Goal: Task Accomplishment & Management: Complete application form

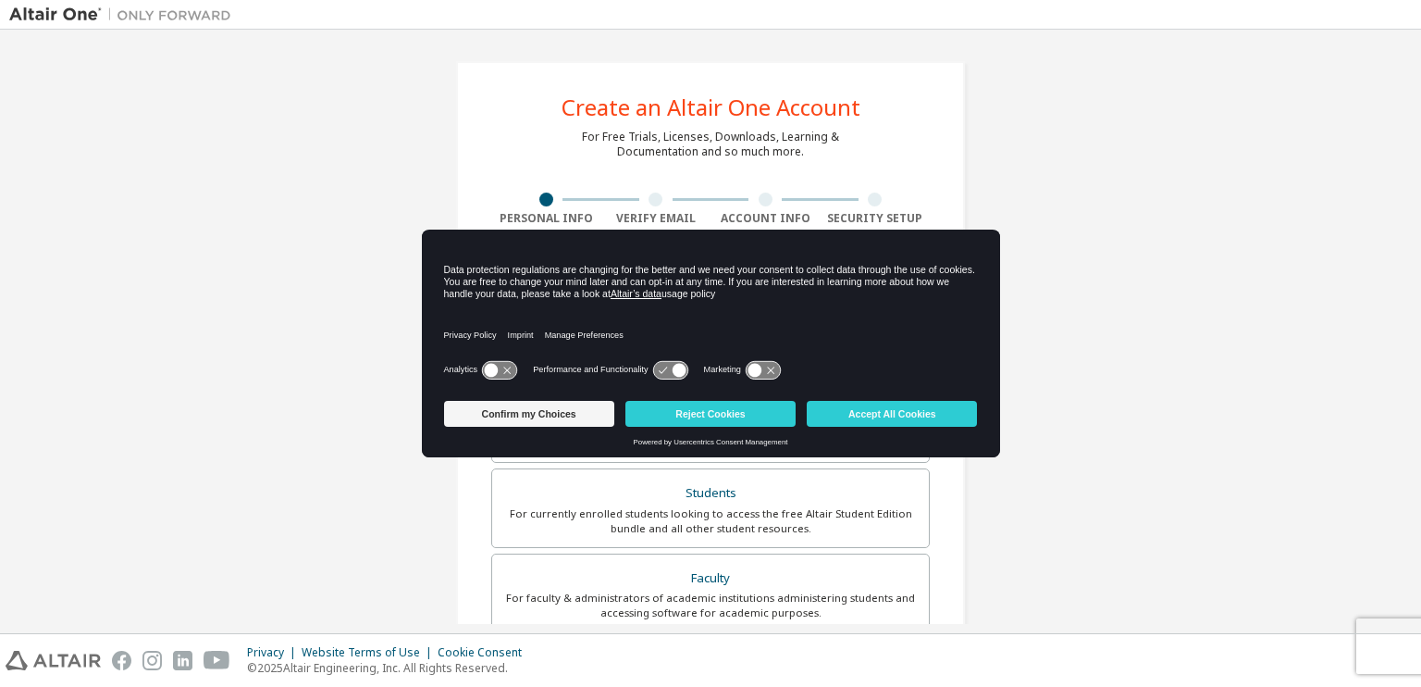
click at [1284, 435] on div "Create an Altair One Account For Free Trials, Licenses, Downloads, Learning & D…" at bounding box center [710, 529] width 1403 height 980
click at [589, 415] on button "Confirm my Choices" at bounding box center [529, 414] width 170 height 26
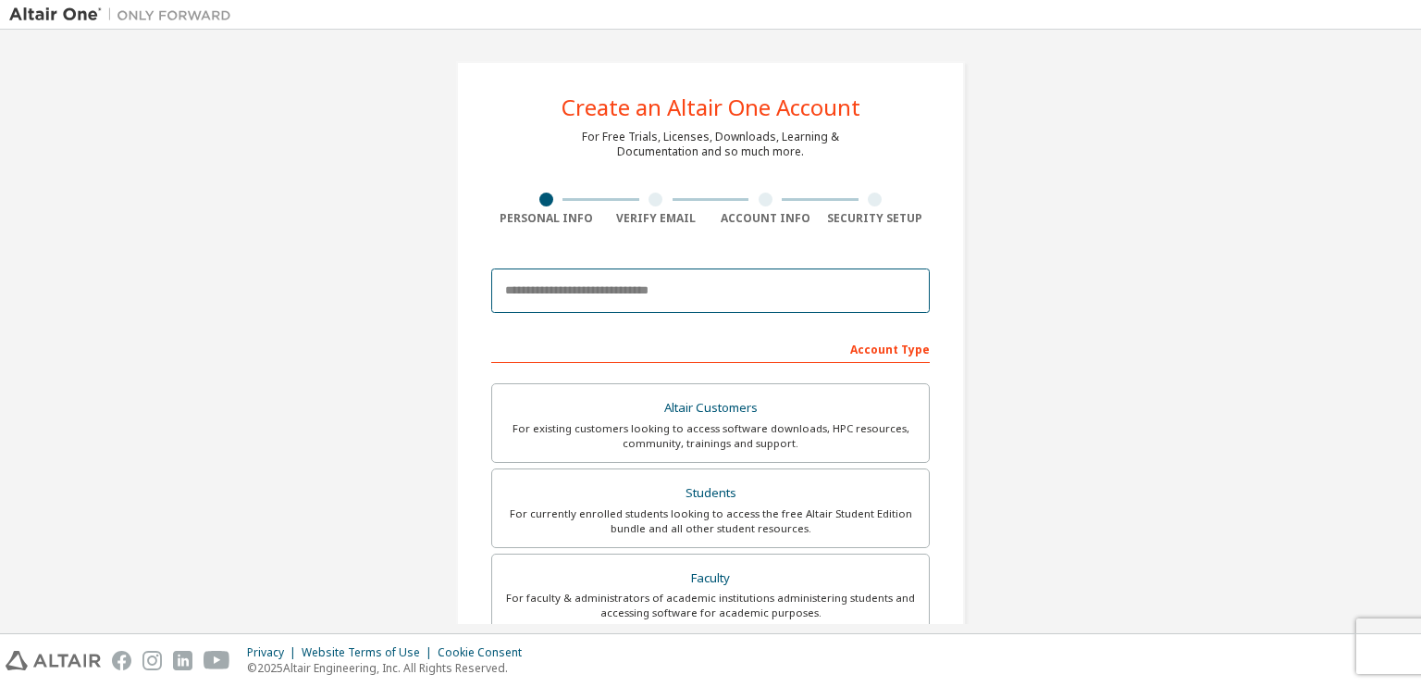
click at [619, 277] on input "email" at bounding box center [710, 290] width 439 height 44
click at [648, 287] on input "email" at bounding box center [710, 290] width 439 height 44
click at [669, 287] on input "**********" at bounding box center [710, 290] width 439 height 44
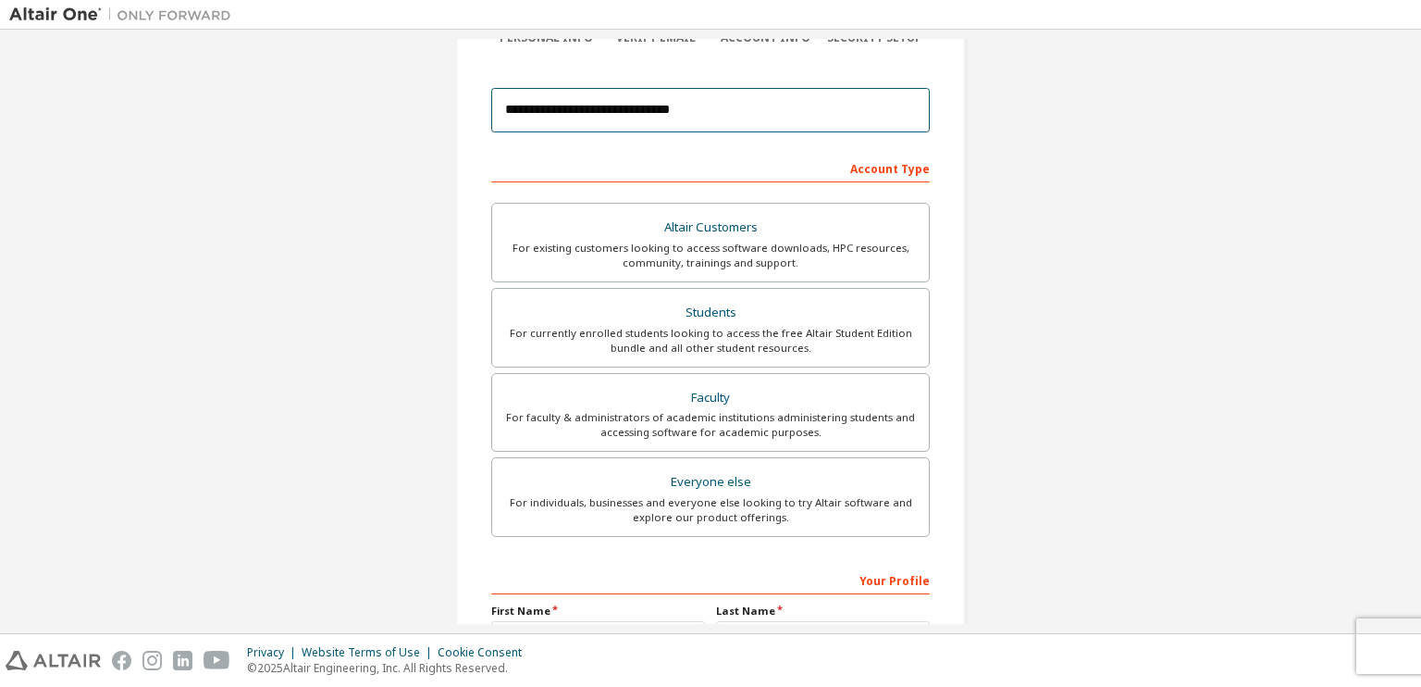
scroll to position [185, 0]
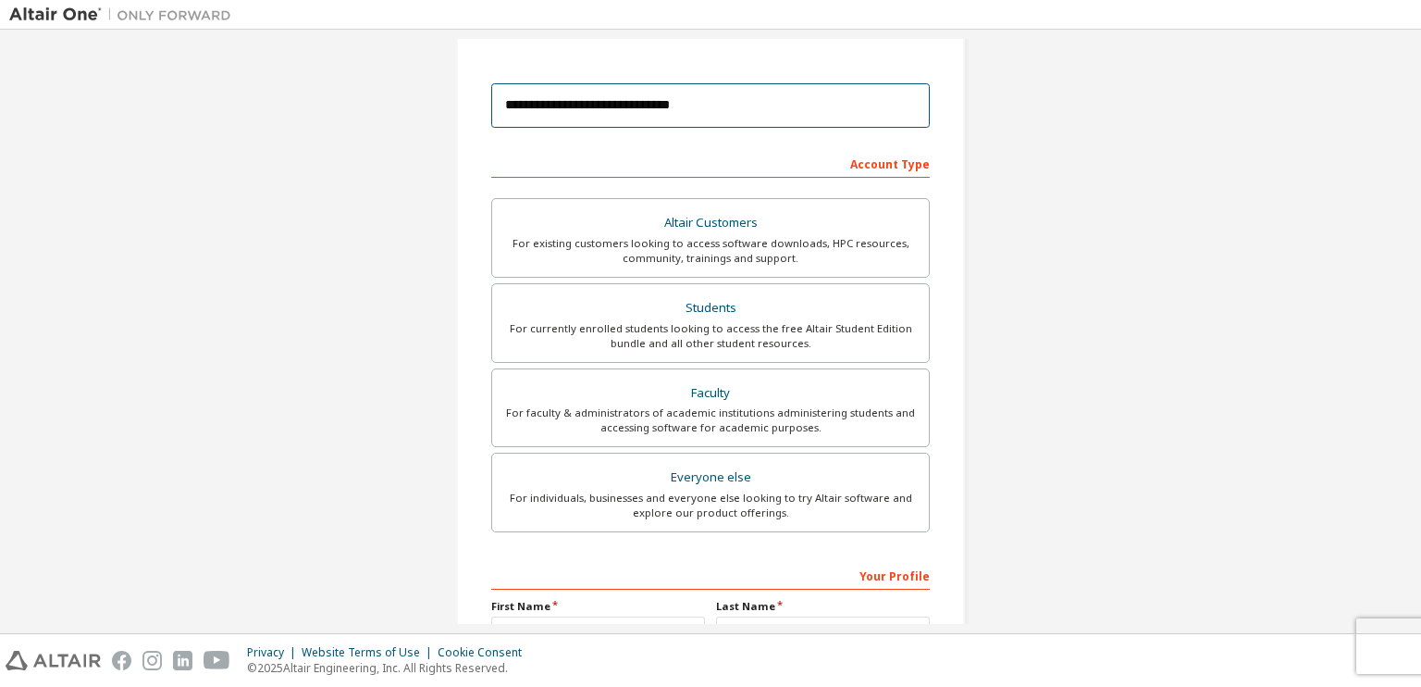
type input "**********"
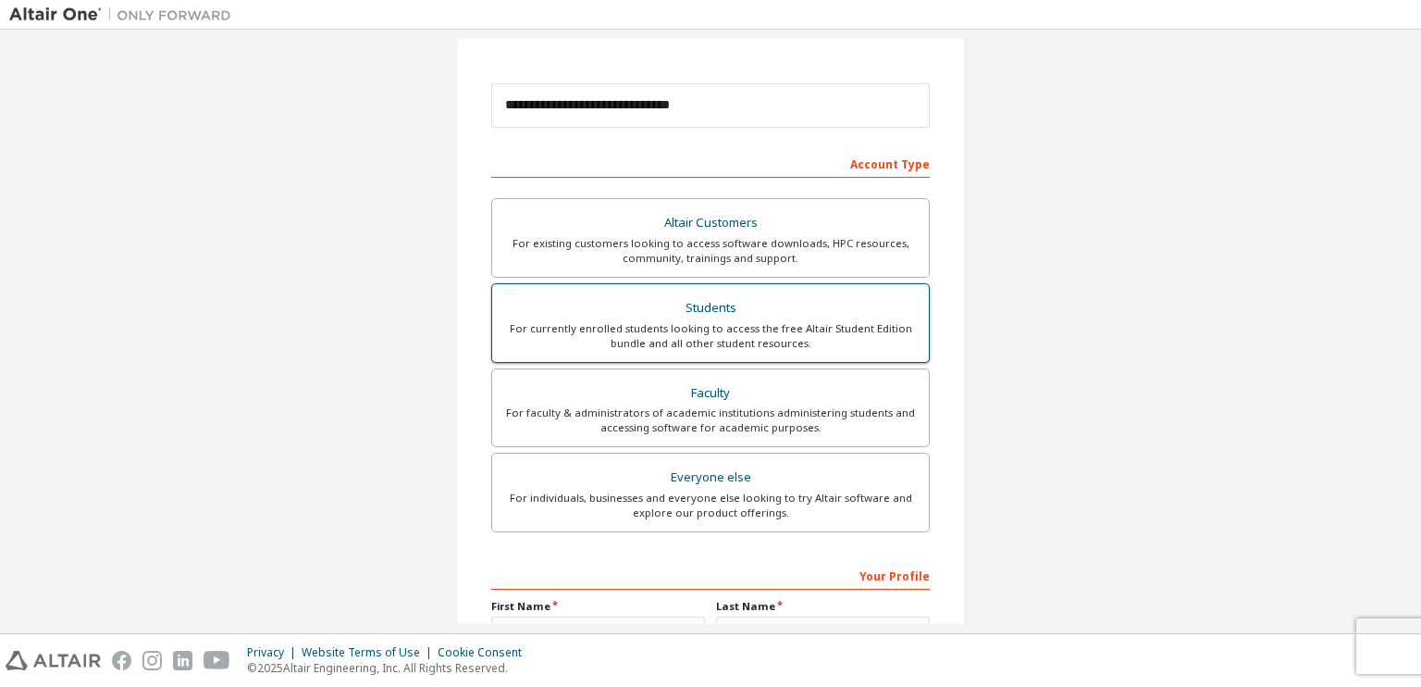
click at [774, 324] on div "For currently enrolled students looking to access the free Altair Student Editi…" at bounding box center [710, 336] width 415 height 30
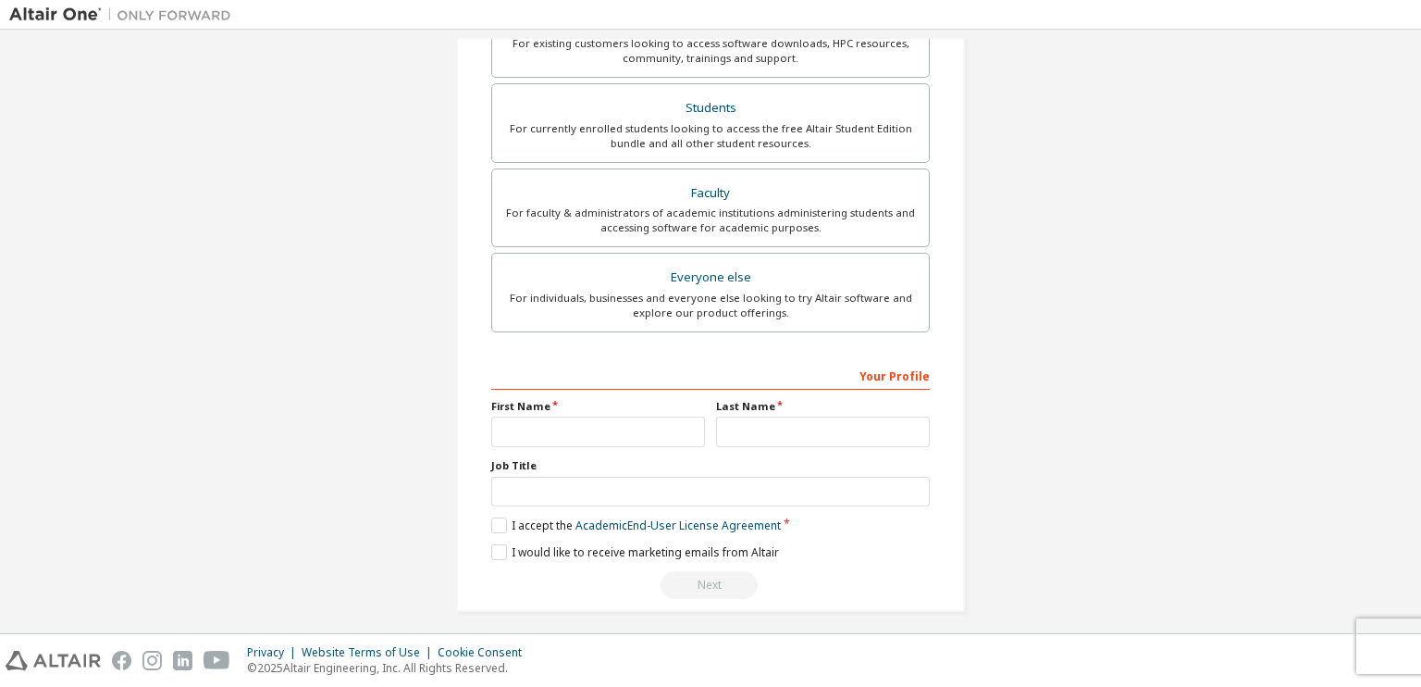
scroll to position [390, 0]
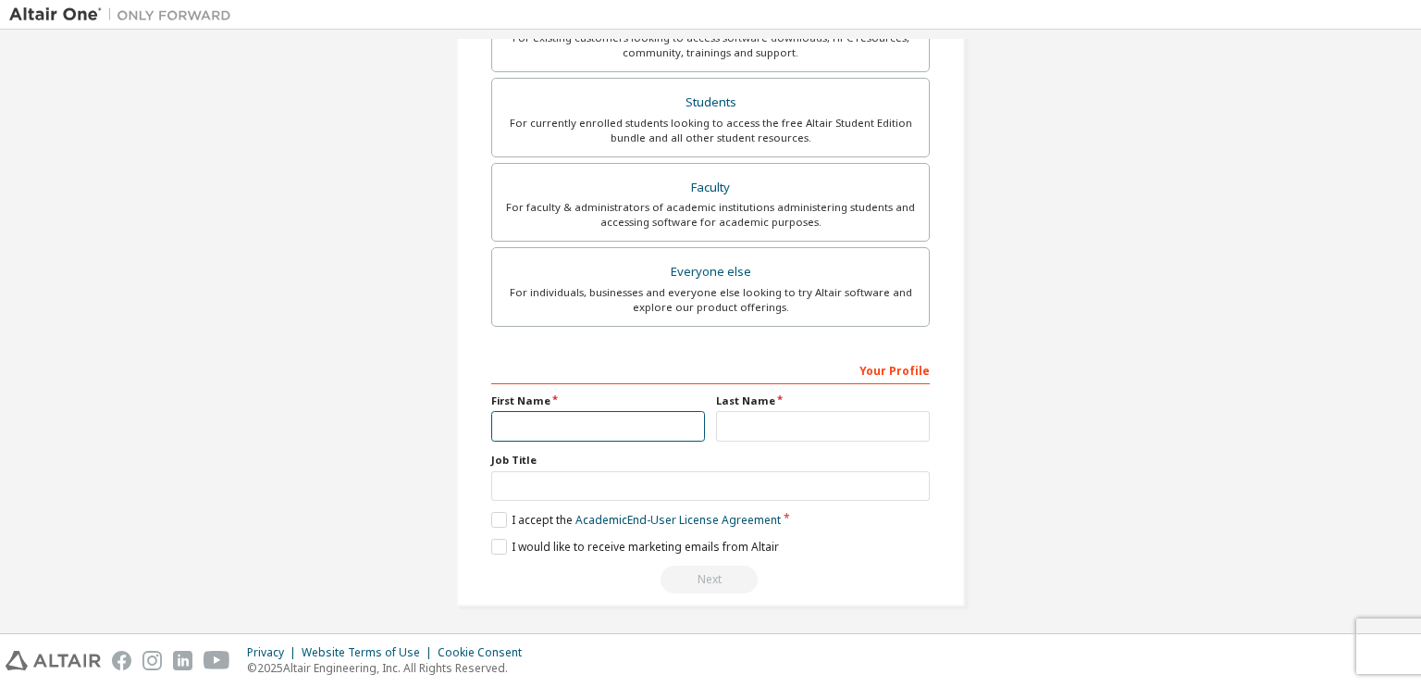
click at [597, 431] on input "text" at bounding box center [598, 426] width 214 height 31
type input "**********"
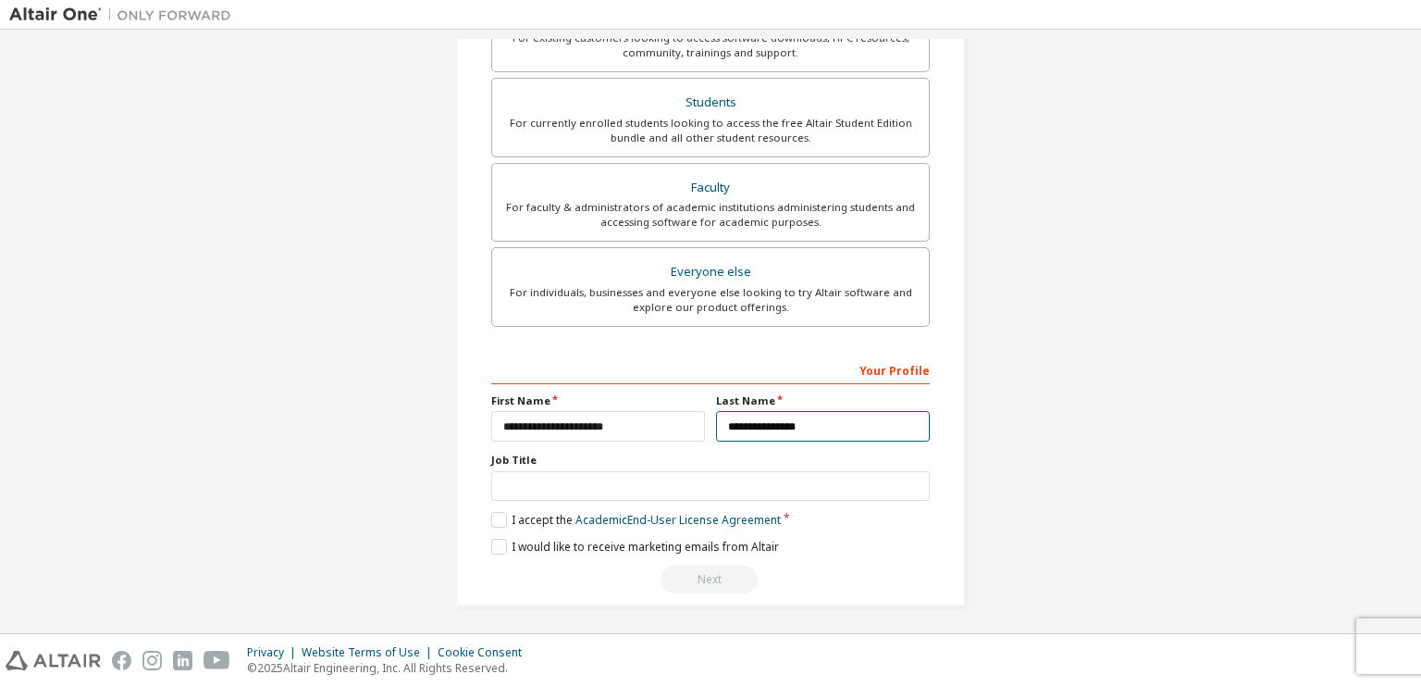
type input "**********"
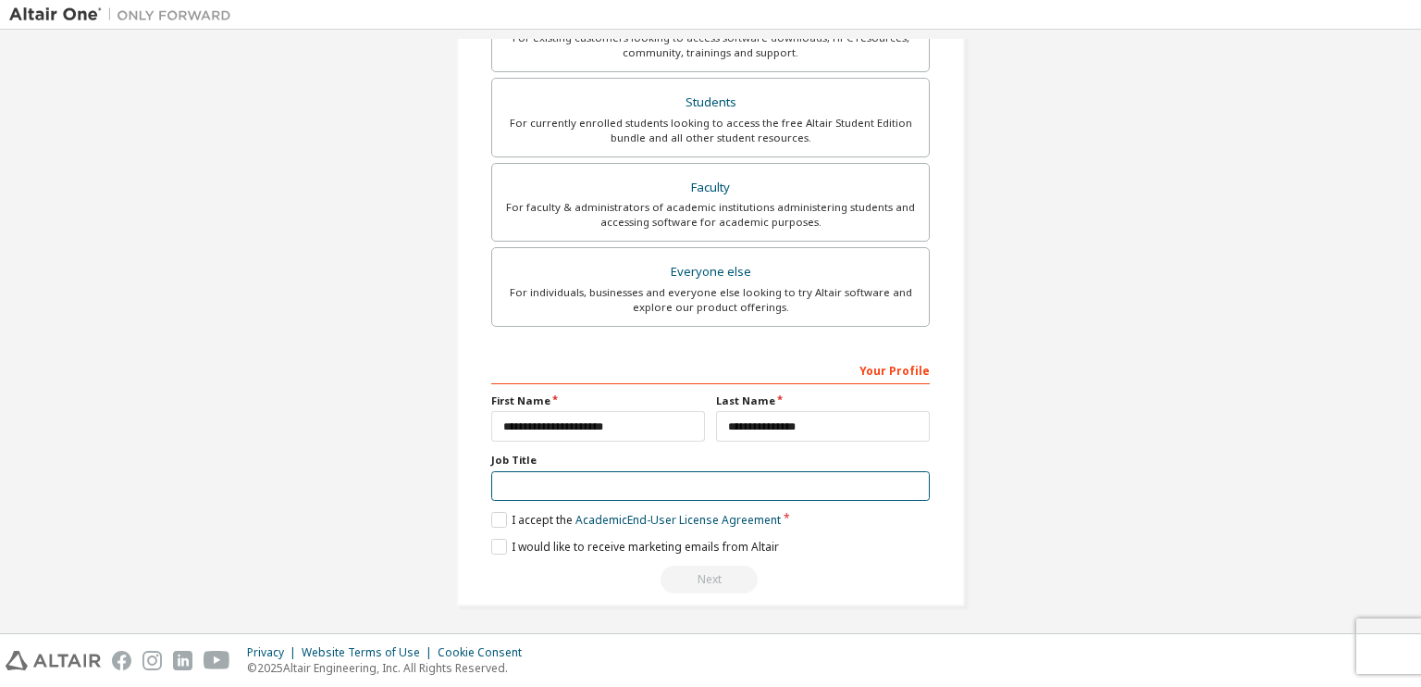
click at [574, 477] on input "text" at bounding box center [710, 486] width 439 height 31
type input "*******"
click at [503, 512] on label "I accept the Academic End-User License Agreement" at bounding box center [636, 520] width 290 height 16
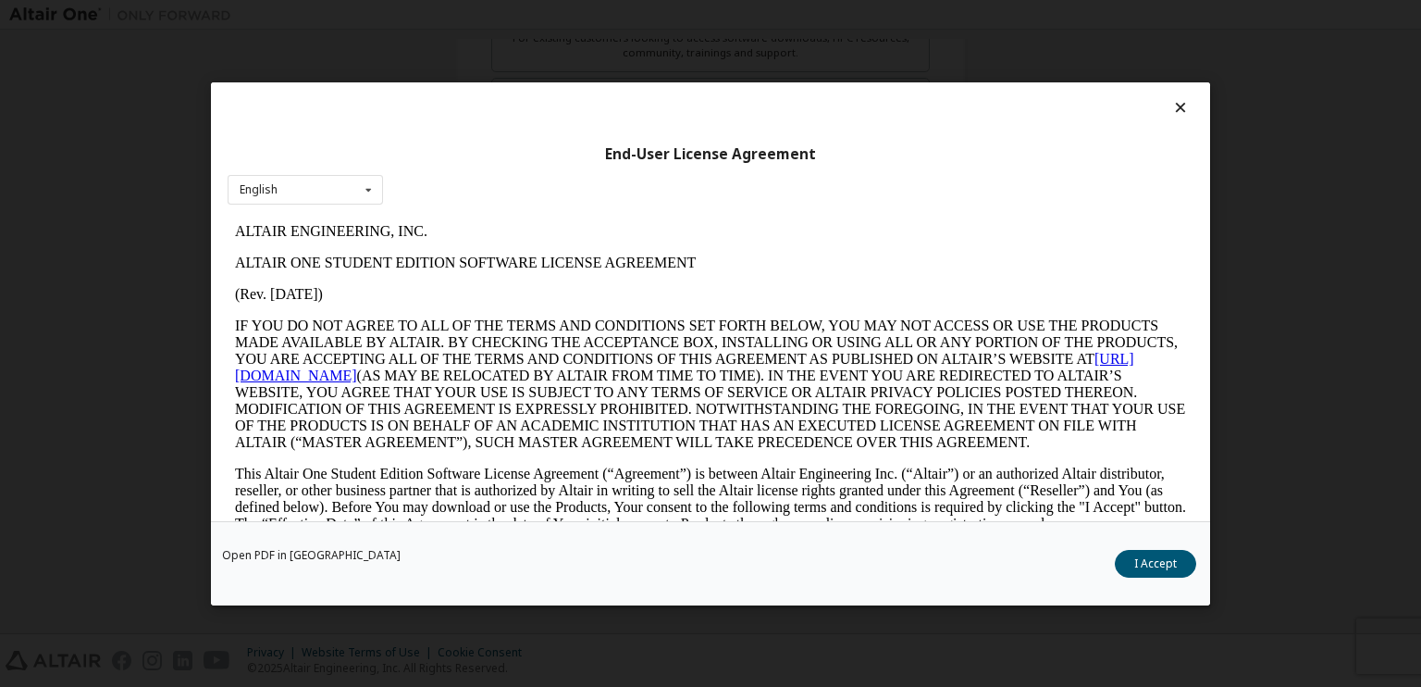
scroll to position [0, 0]
click at [1171, 105] on icon at bounding box center [1180, 107] width 19 height 17
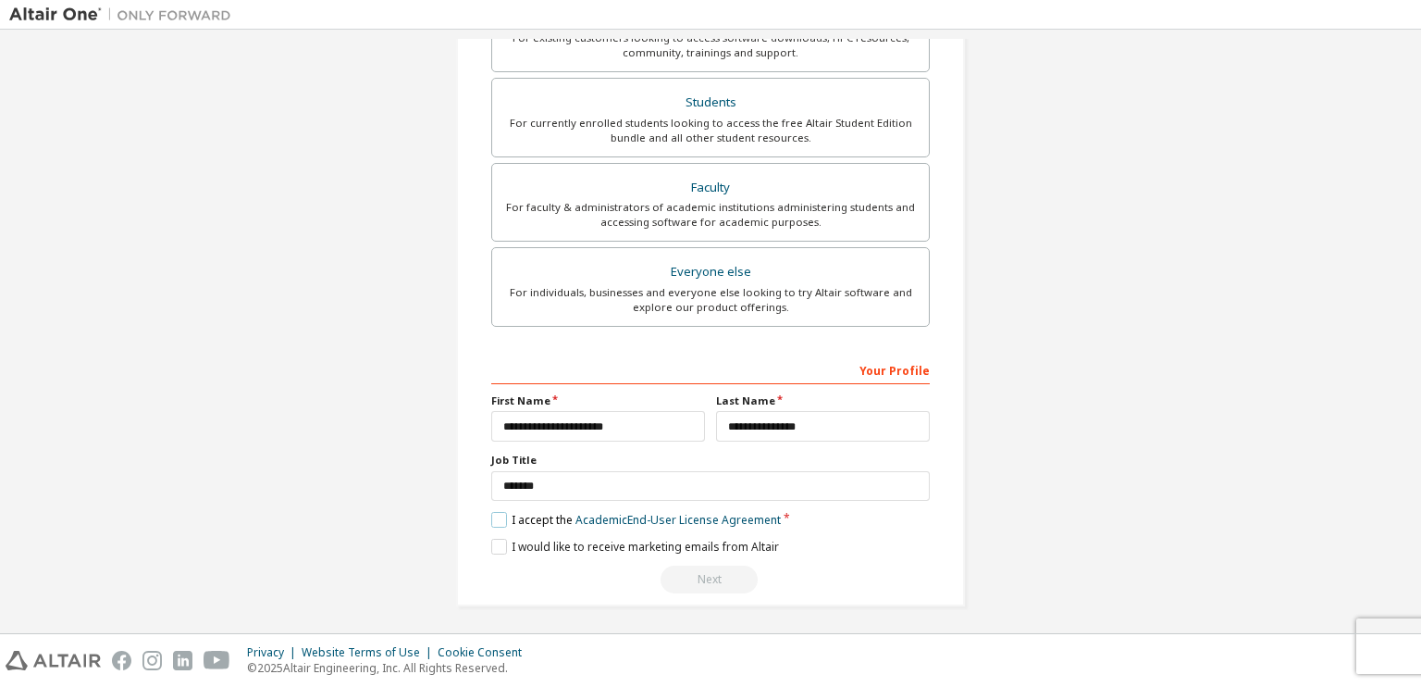
click at [492, 521] on label "I accept the Academic End-User License Agreement" at bounding box center [636, 520] width 290 height 16
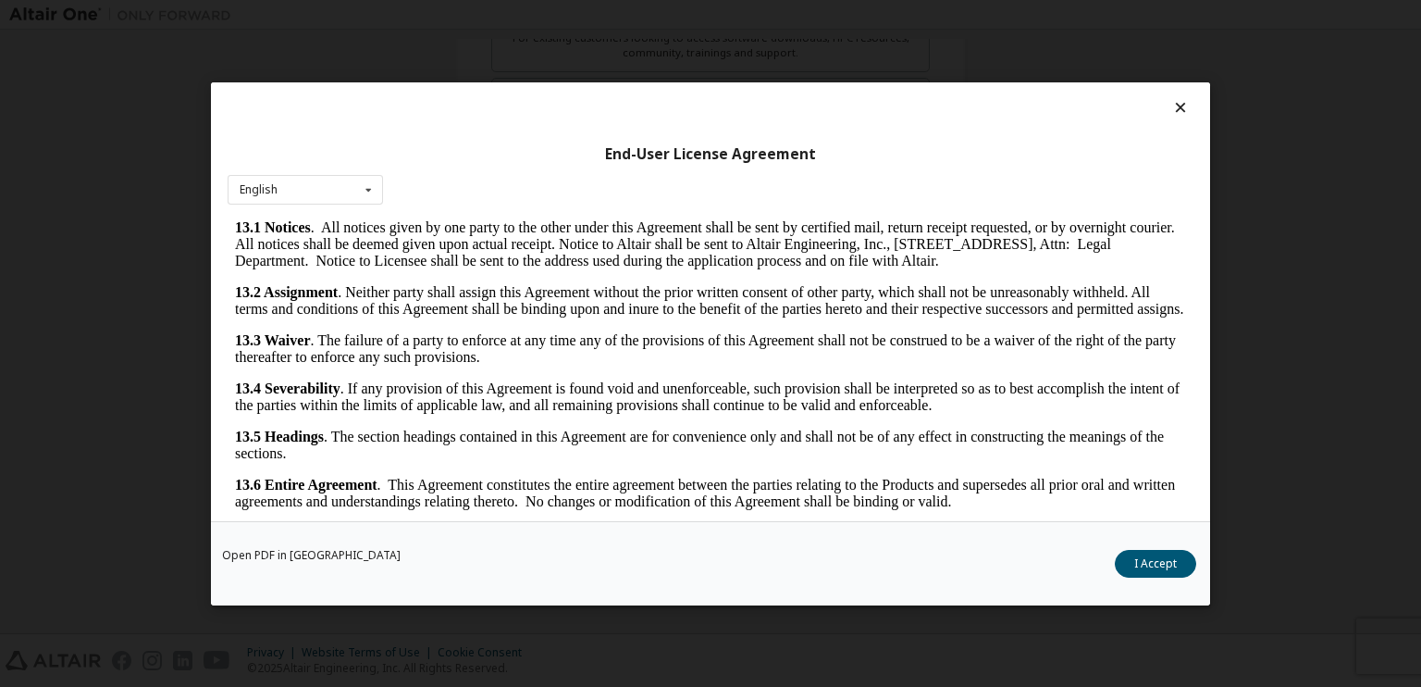
scroll to position [3086, 0]
drag, startPoint x: 1174, startPoint y: 253, endPoint x: 1373, endPoint y: 790, distance: 573.3
click at [1146, 572] on button "I Accept" at bounding box center [1155, 563] width 81 height 28
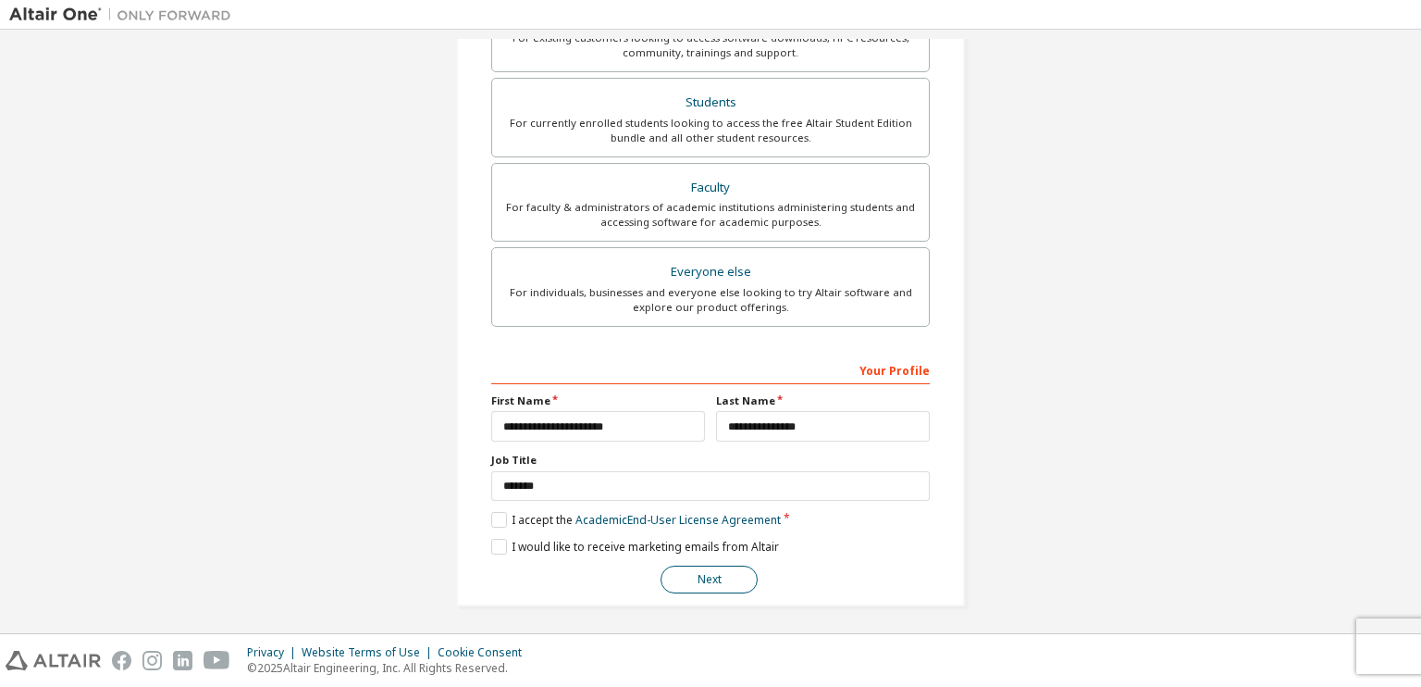
click at [725, 580] on button "Next" at bounding box center [709, 579] width 97 height 28
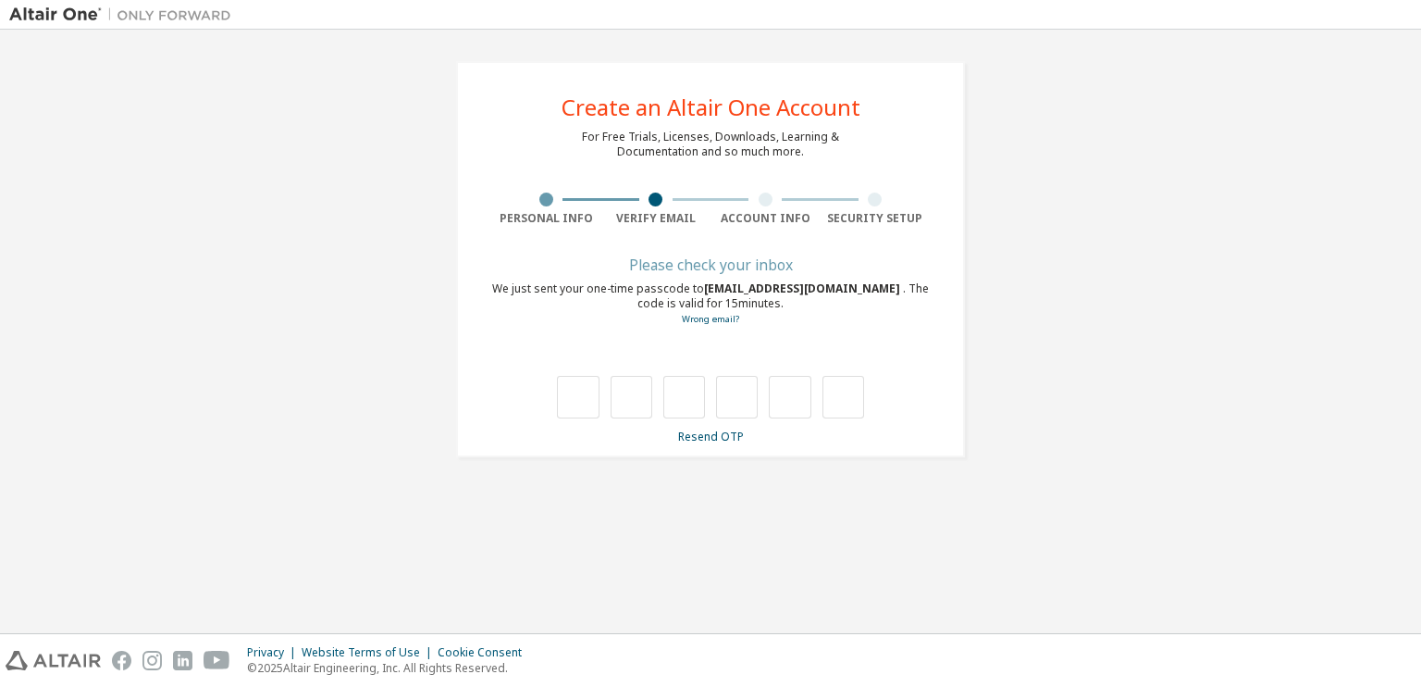
type input "*"
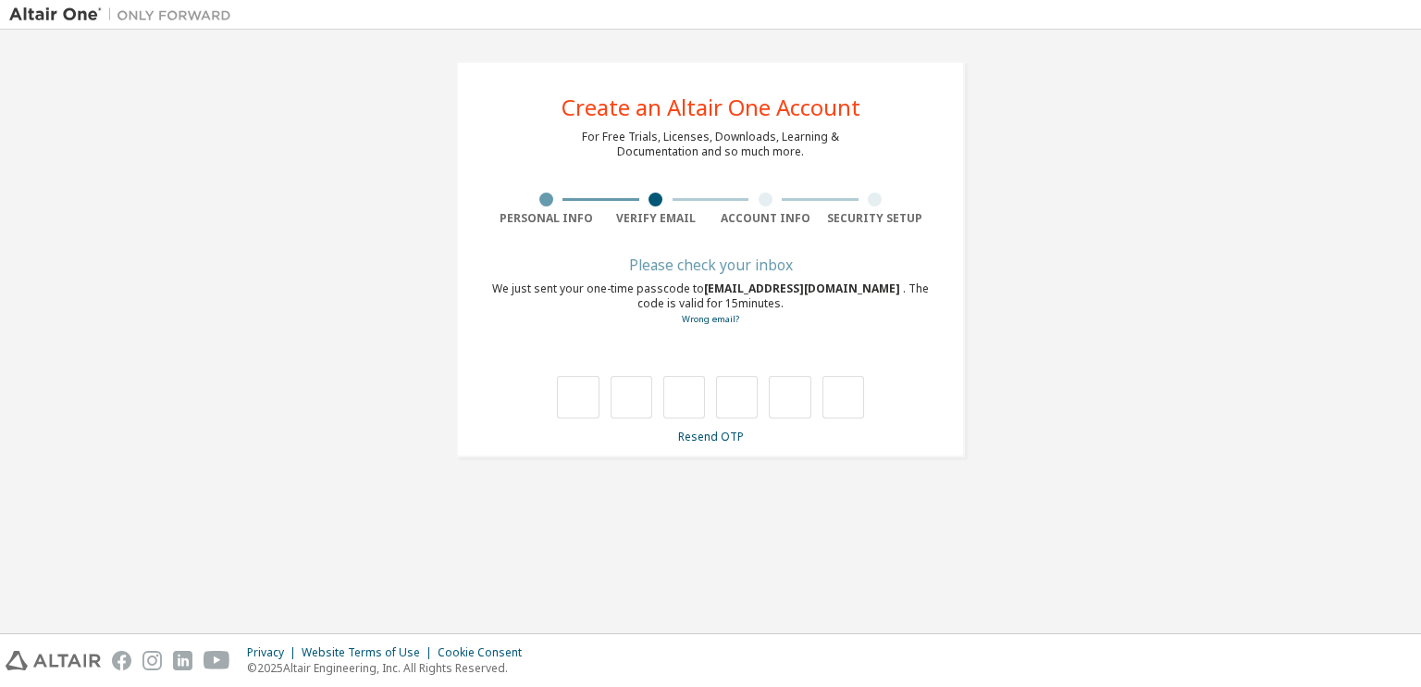
type input "*"
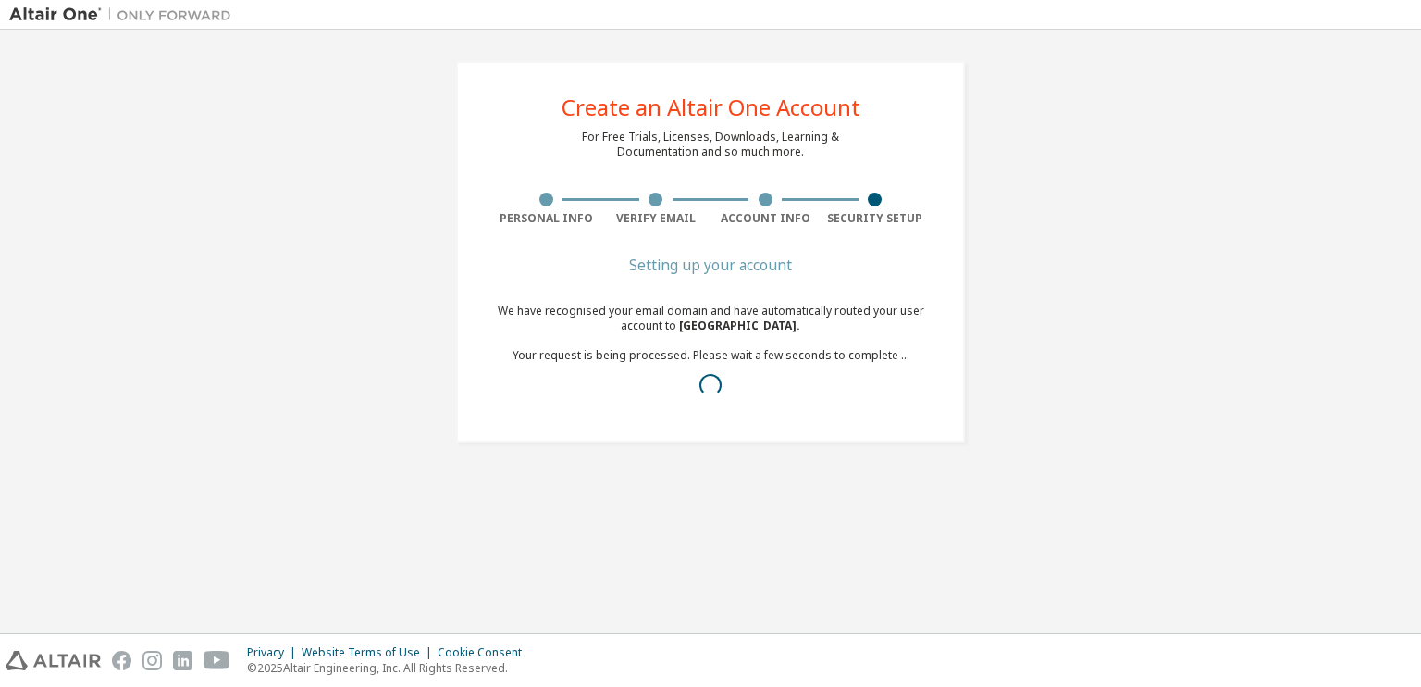
drag, startPoint x: 1378, startPoint y: 266, endPoint x: 1370, endPoint y: 279, distance: 15.4
click at [1378, 266] on div "Create an Altair One Account For Free Trials, Licenses, Downloads, Learning & D…" at bounding box center [710, 252] width 1403 height 426
